Goal: Information Seeking & Learning: Learn about a topic

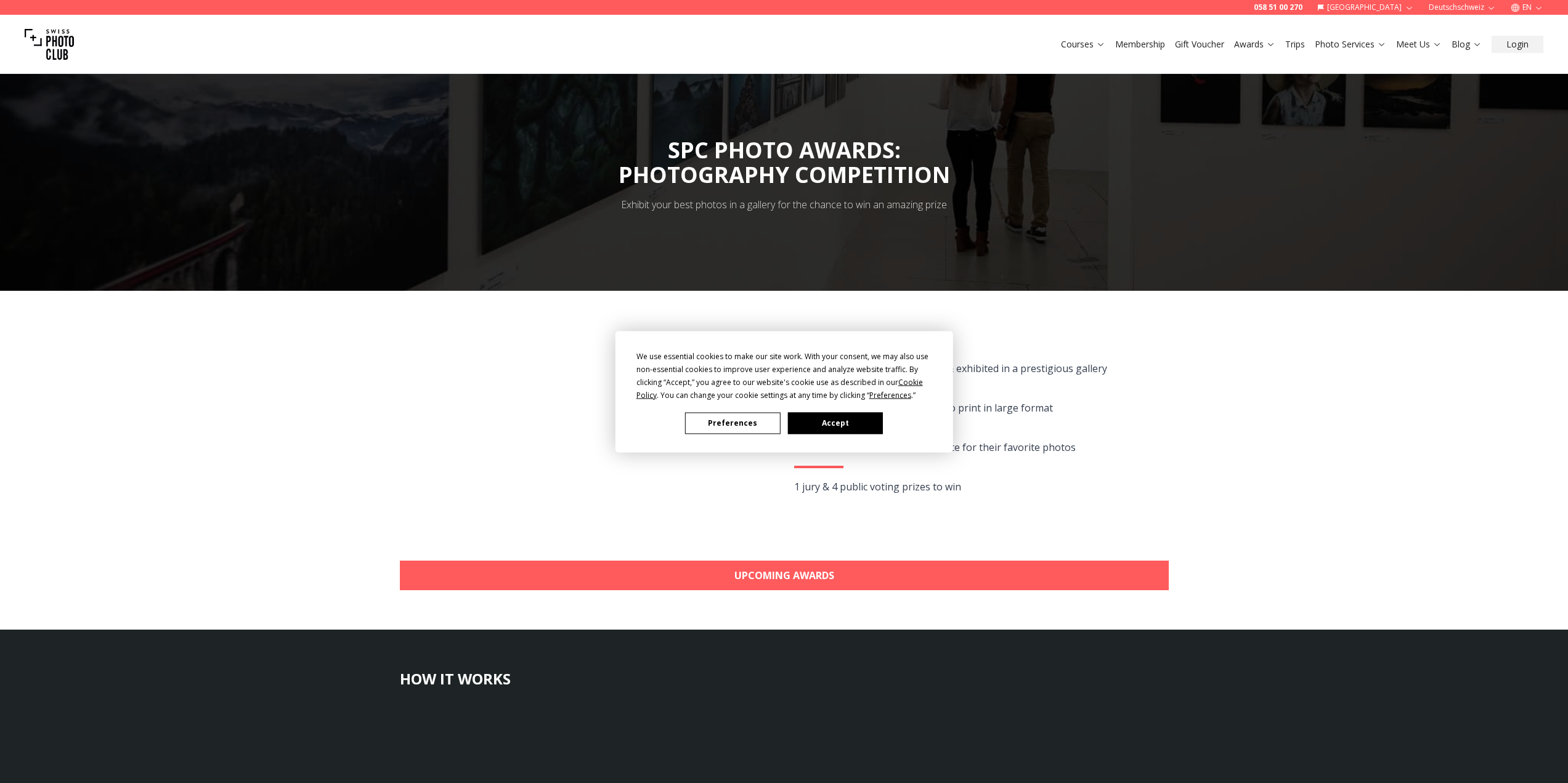
click at [824, 418] on button "Accept" at bounding box center [834, 423] width 95 height 21
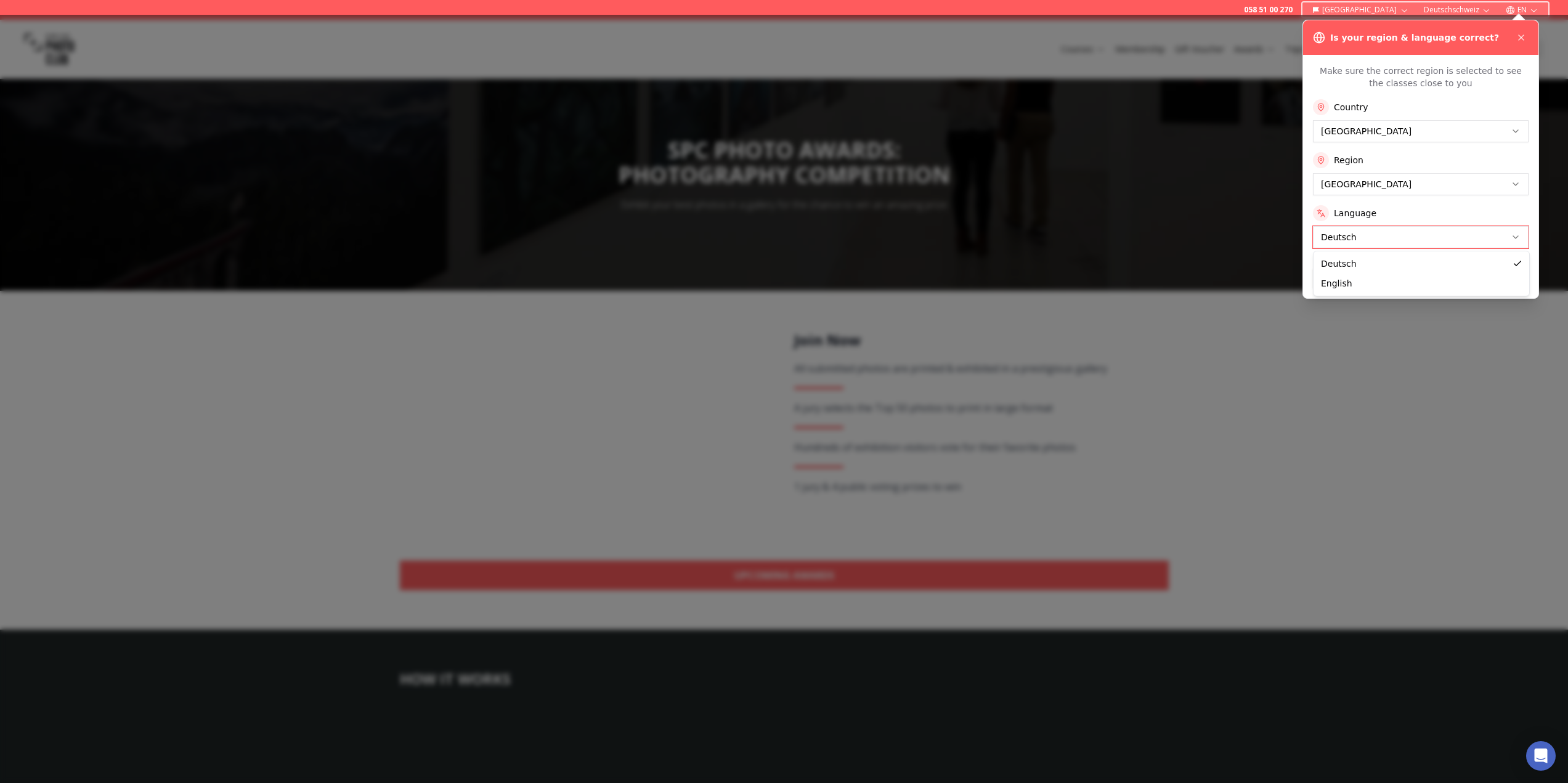
click at [1521, 37] on icon at bounding box center [1521, 38] width 10 height 10
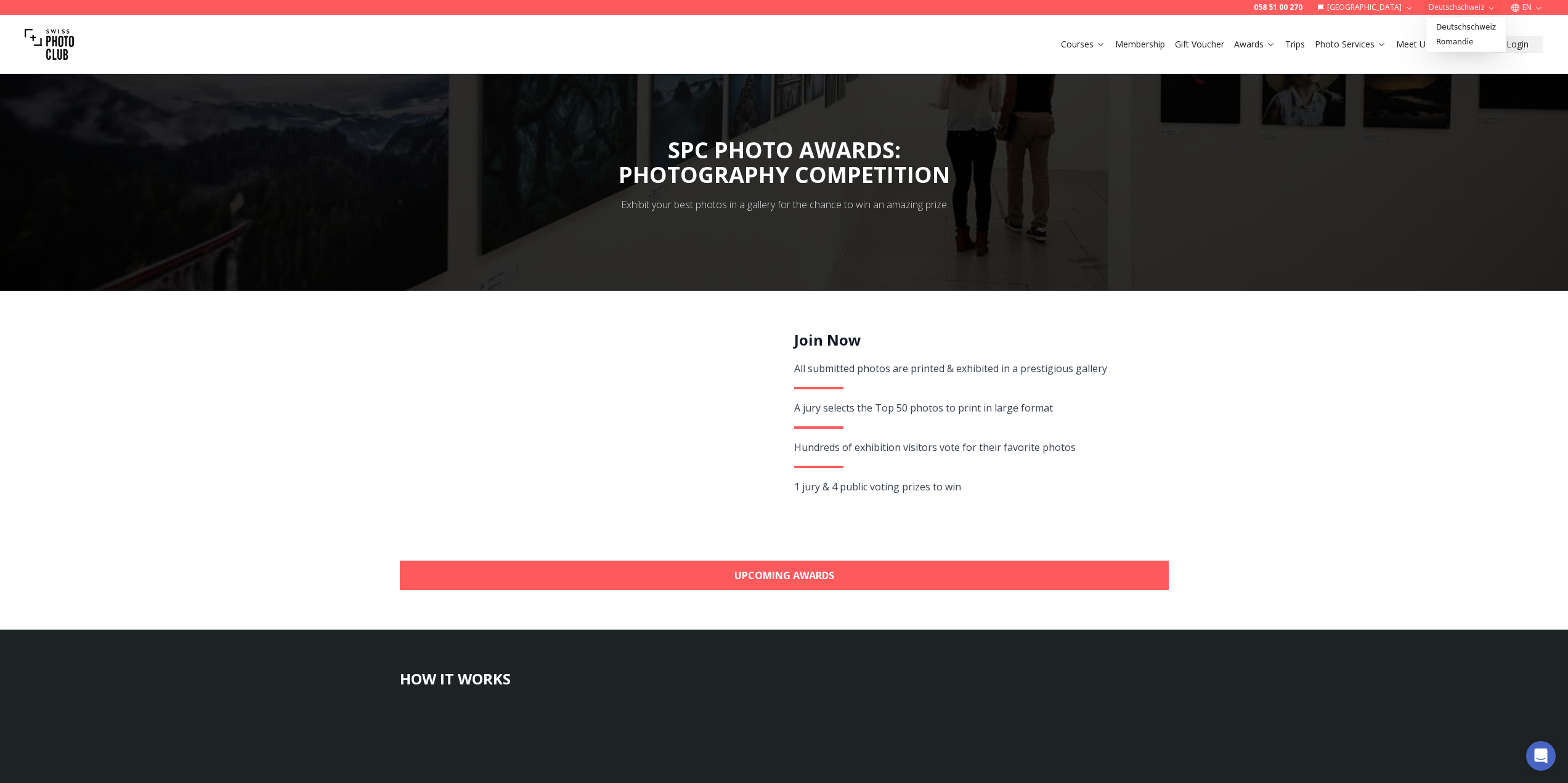
click at [1484, 6] on button "Deutschschweiz" at bounding box center [1462, 7] width 77 height 15
click at [1492, 5] on icon "button" at bounding box center [1491, 7] width 9 height 9
click at [1408, 11] on icon "button" at bounding box center [1409, 7] width 9 height 9
